Goal: Information Seeking & Learning: Learn about a topic

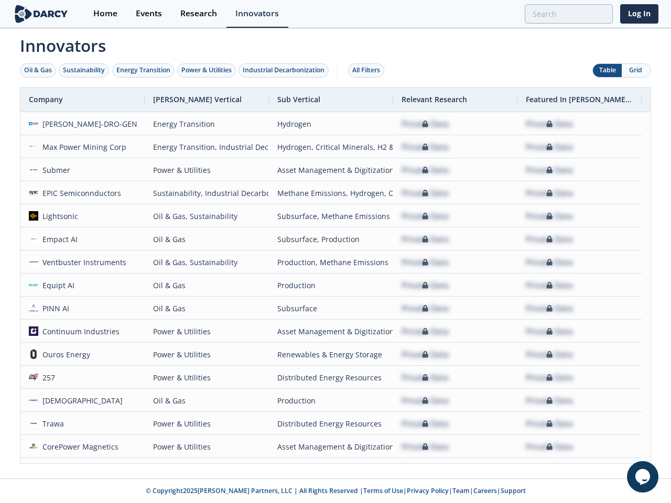
click at [38, 70] on div "Oil & Gas" at bounding box center [38, 70] width 28 height 9
click at [84, 70] on div "Sustainability" at bounding box center [84, 70] width 42 height 9
click at [144, 70] on div "Energy Transition" at bounding box center [143, 70] width 54 height 9
click at [208, 70] on div "Power & Utilities" at bounding box center [206, 70] width 50 height 9
